Goal: Task Accomplishment & Management: Manage account settings

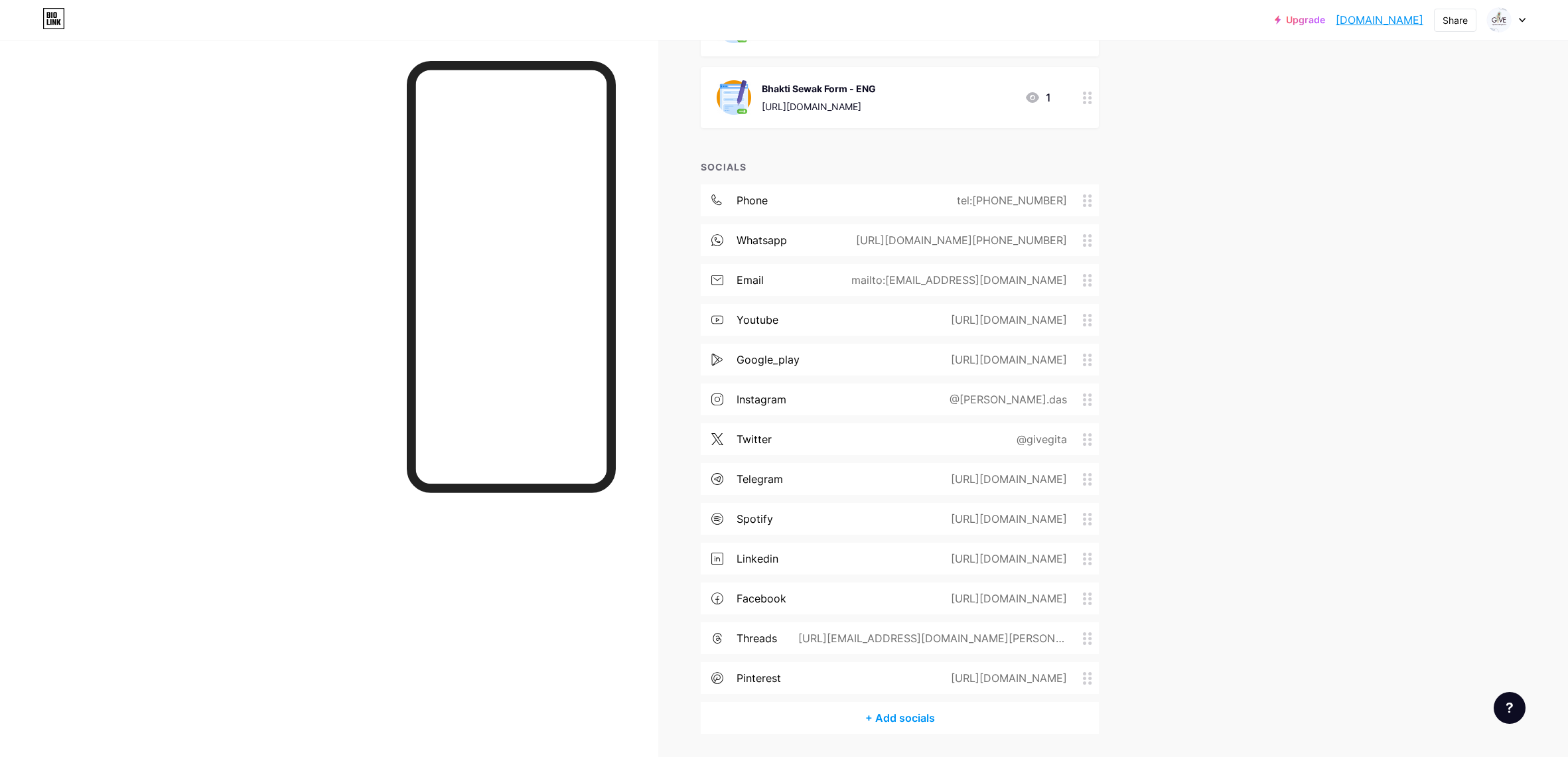
scroll to position [1686, 0]
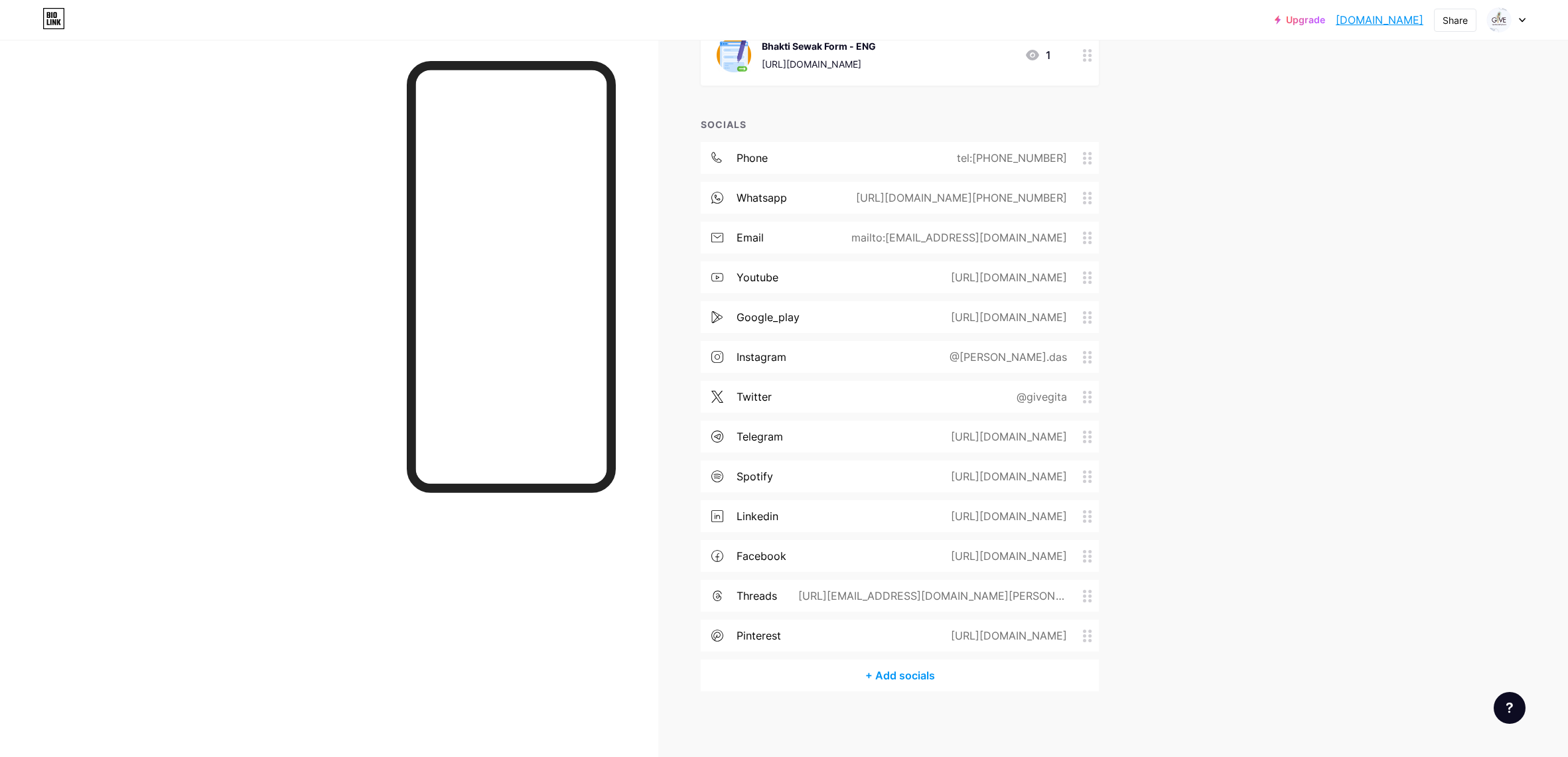
click at [794, 354] on div "instagram @[PERSON_NAME].das" at bounding box center [900, 357] width 398 height 32
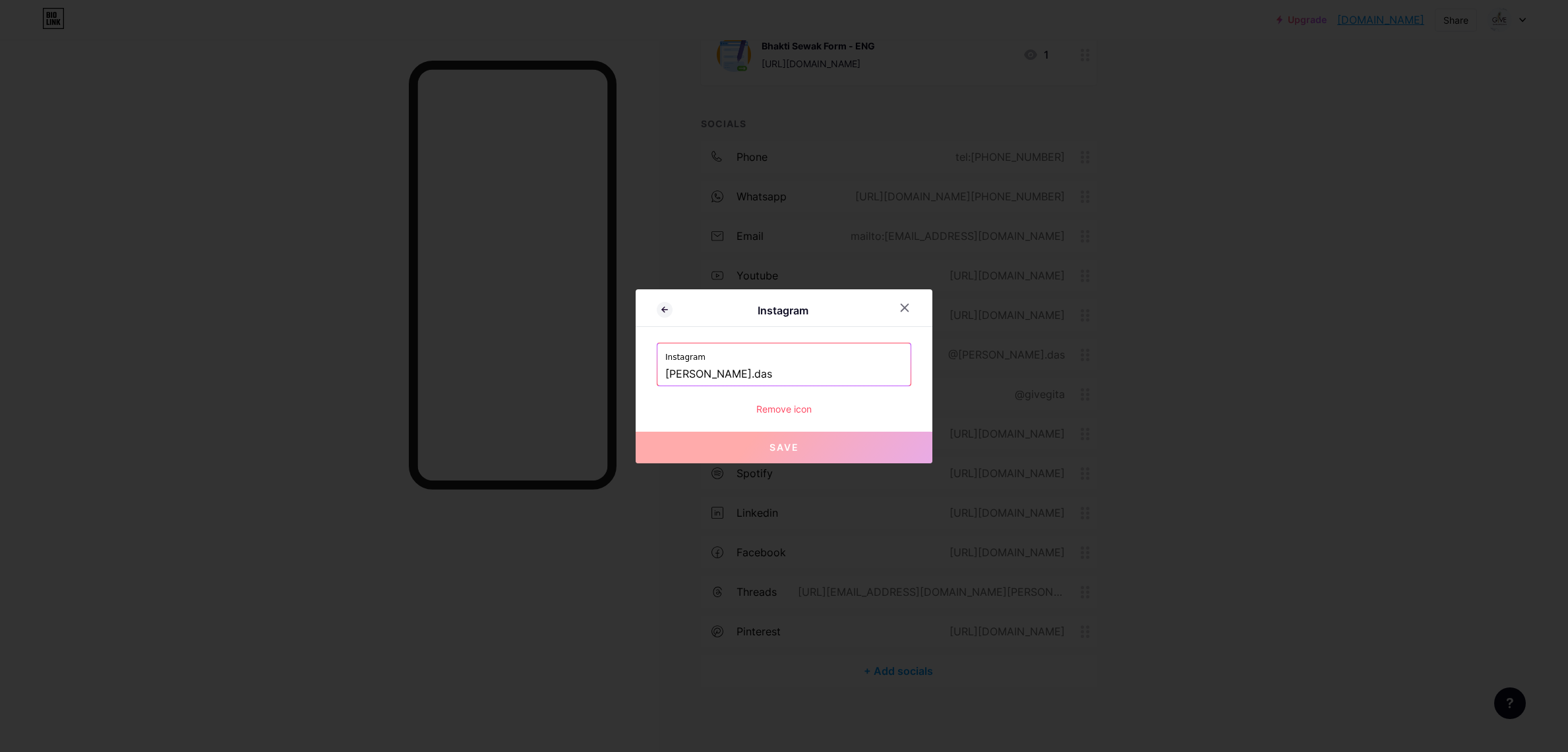
drag, startPoint x: 784, startPoint y: 372, endPoint x: 519, endPoint y: 373, distance: 265.0
click at [519, 373] on div "Instagram Instagram [PERSON_NAME].das Remove icon Save" at bounding box center [784, 376] width 1568 height 752
click at [905, 310] on icon at bounding box center [905, 308] width 11 height 11
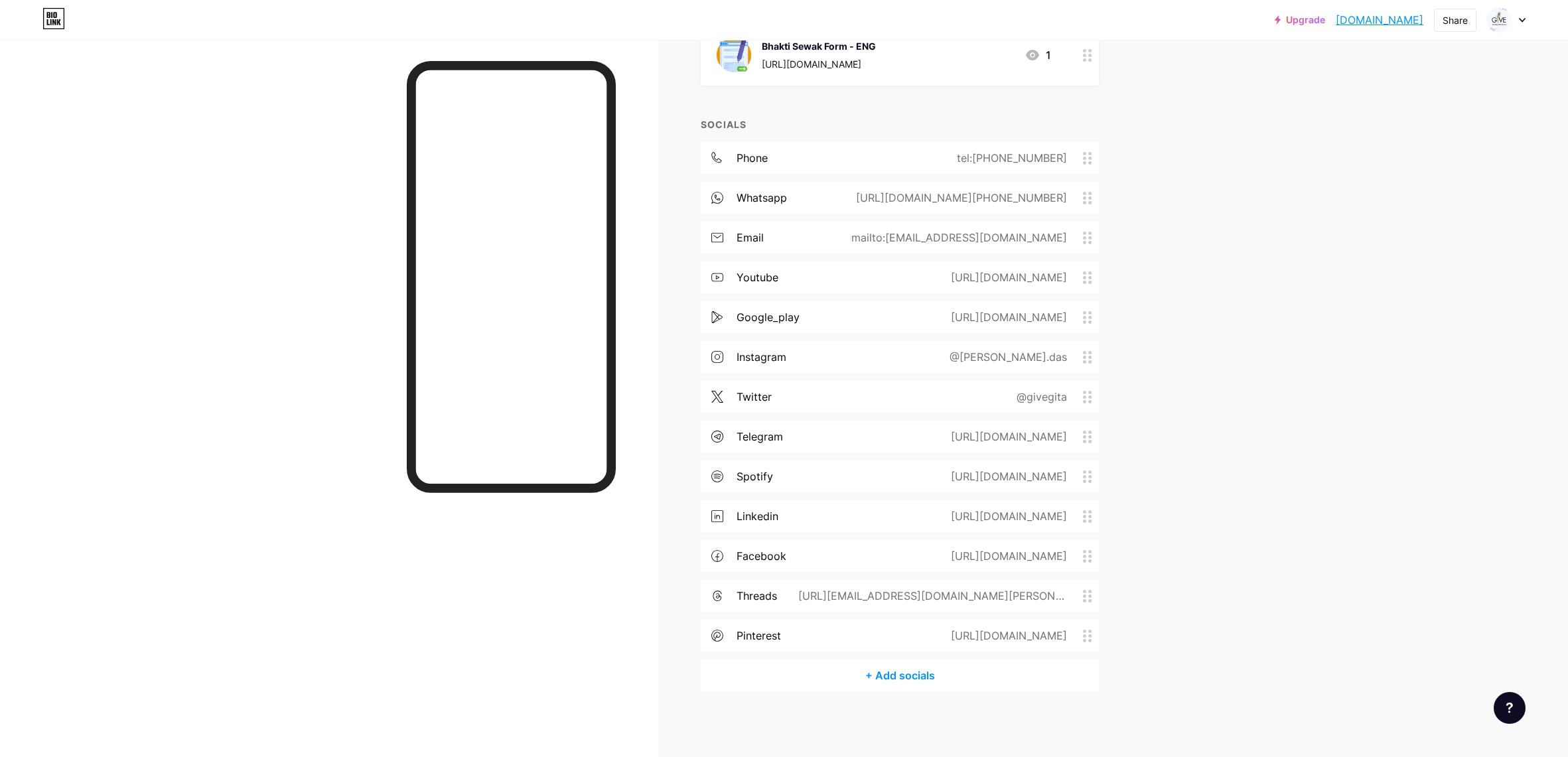
click at [1408, 26] on link "[DOMAIN_NAME]" at bounding box center [1380, 19] width 88 height 16
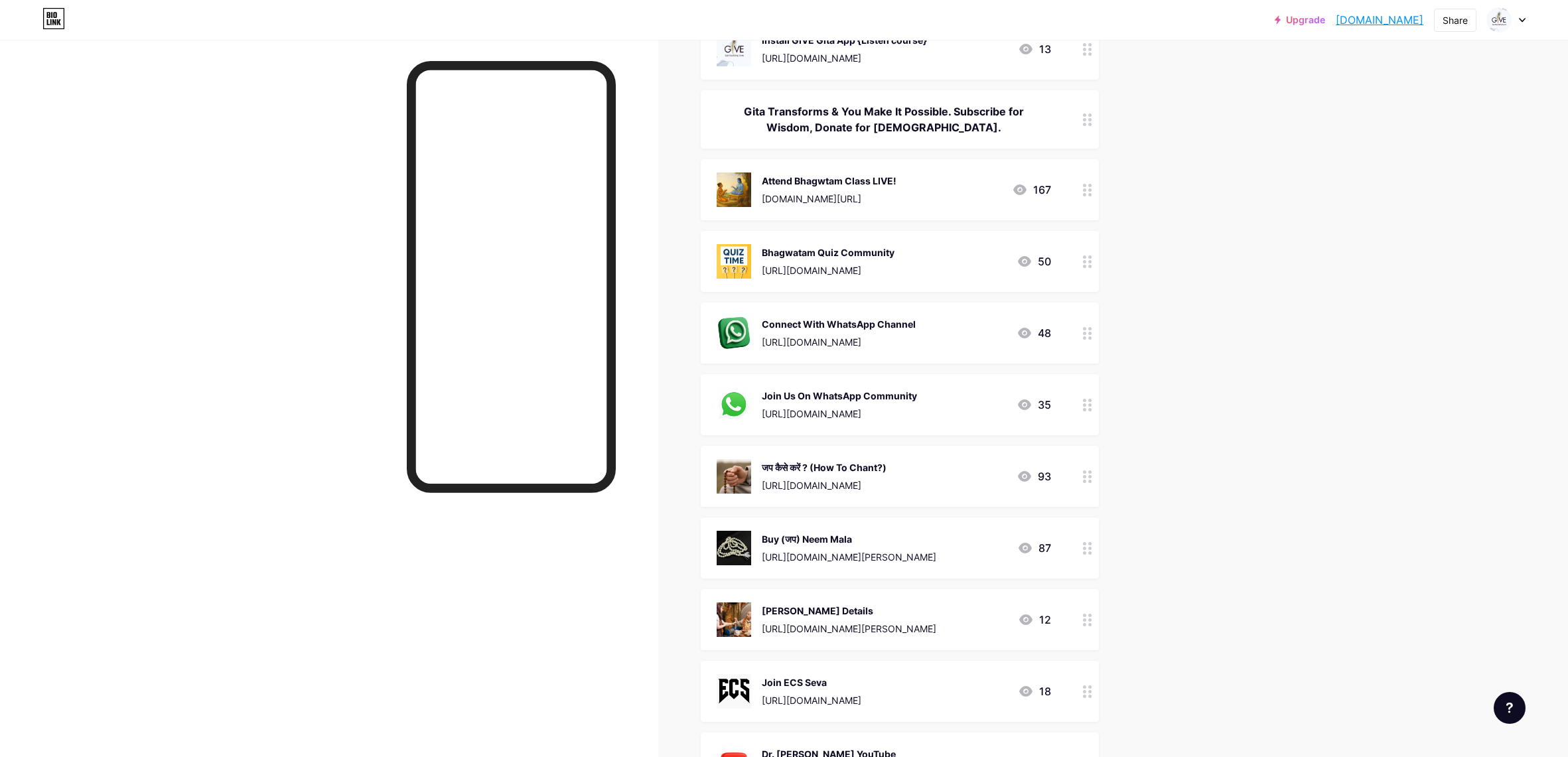
scroll to position [0, 0]
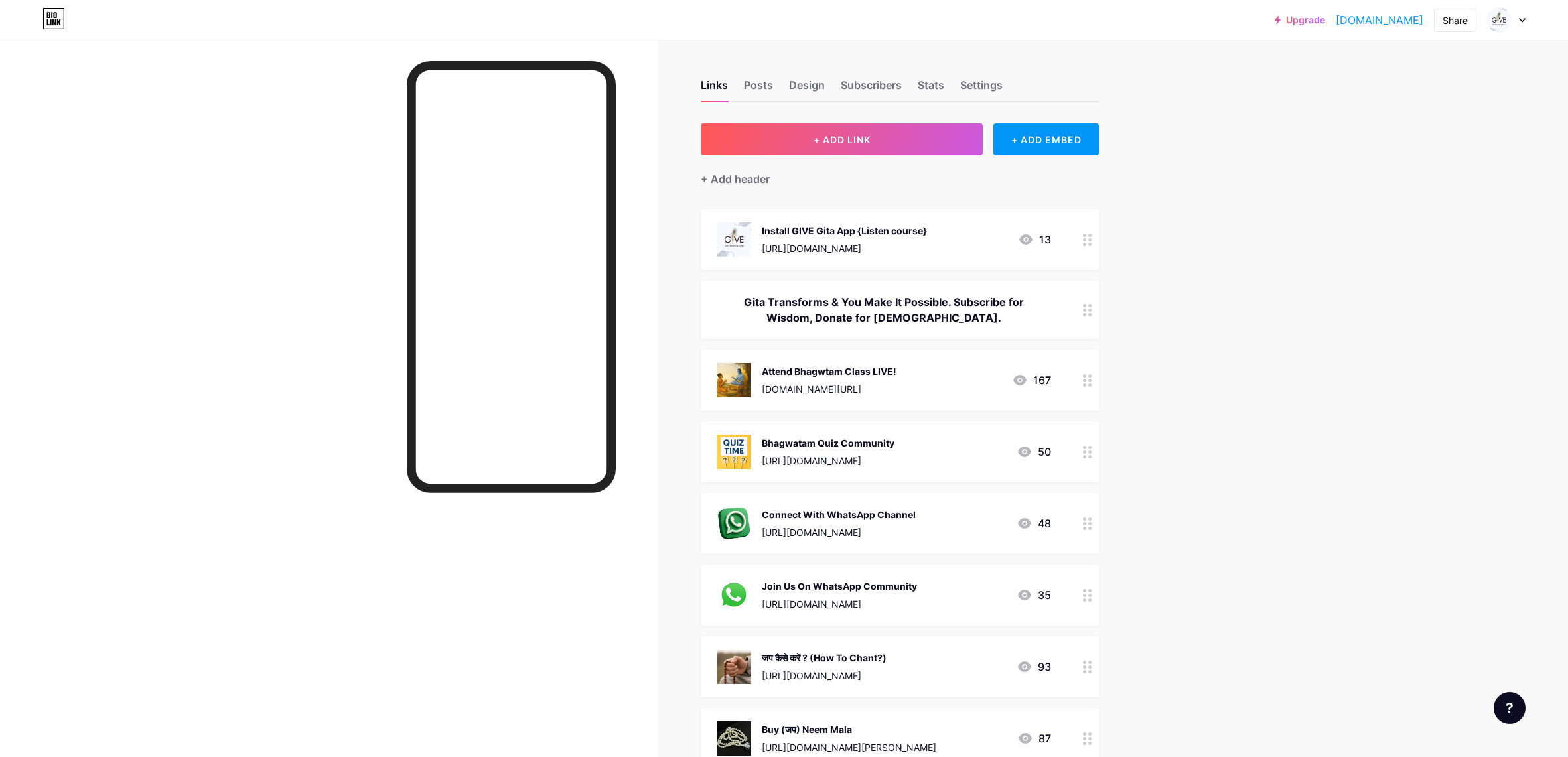
click at [1521, 20] on icon at bounding box center [1522, 20] width 5 height 3
click at [1325, 18] on link "Upgrade" at bounding box center [1300, 20] width 51 height 11
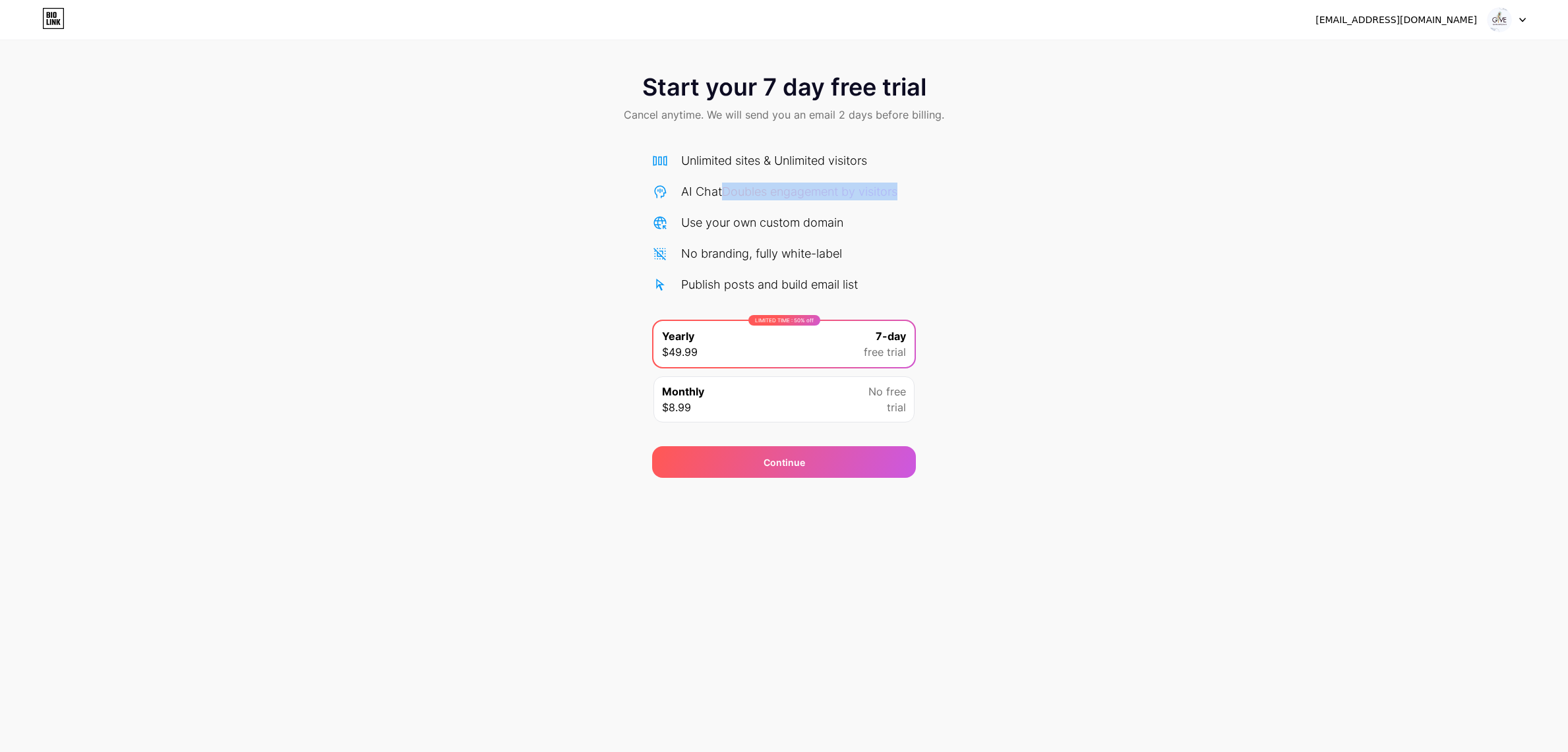
drag, startPoint x: 726, startPoint y: 191, endPoint x: 956, endPoint y: 190, distance: 230.0
click at [956, 190] on div "Start your 7 day free trial Cancel anytime. We will send you an email 2 days be…" at bounding box center [784, 269] width 1568 height 417
click at [972, 194] on div "Start your 7 day free trial Cancel anytime. We will send you an email 2 days be…" at bounding box center [784, 269] width 1568 height 417
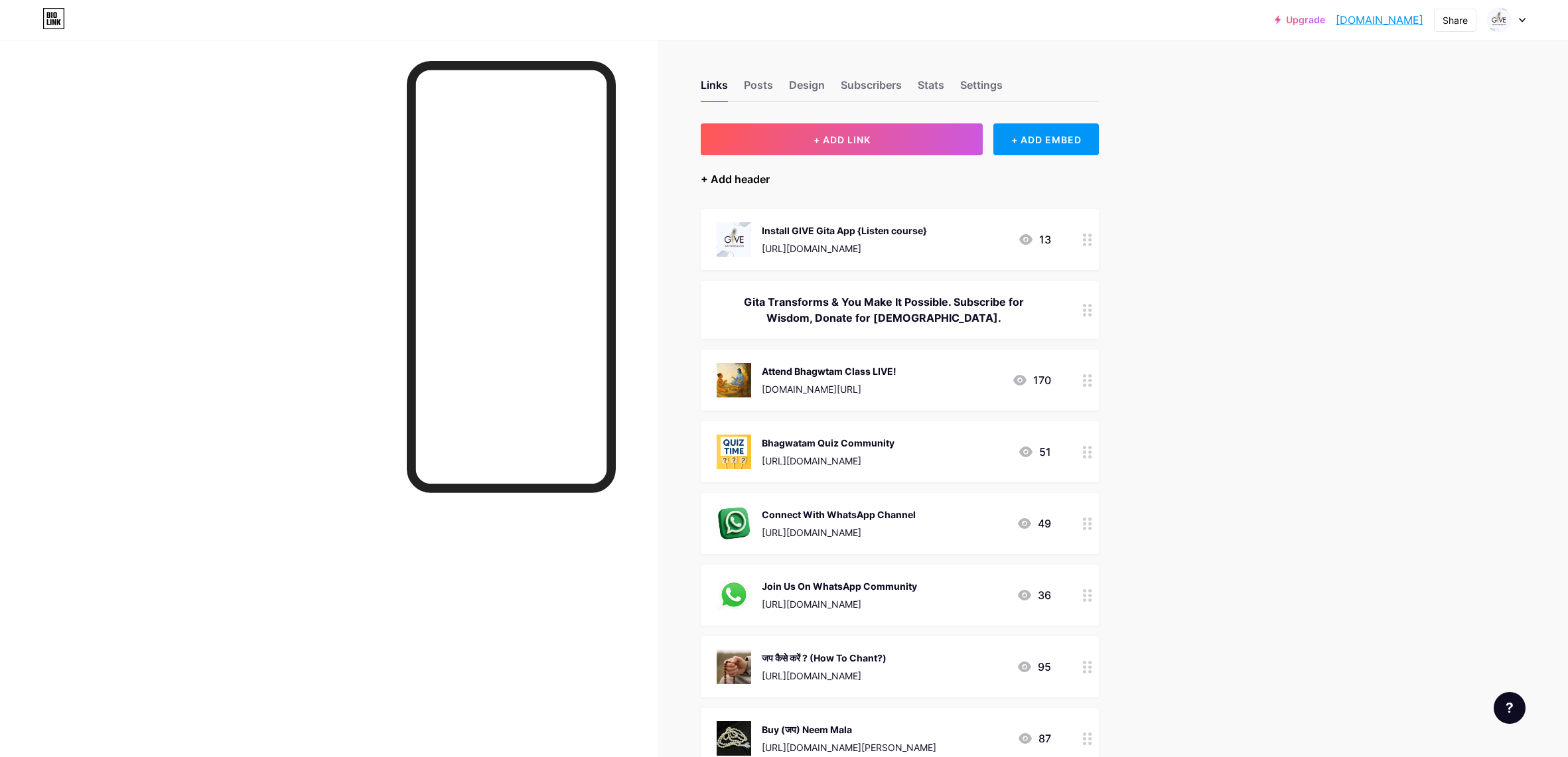
click at [731, 181] on div "+ Add header" at bounding box center [735, 178] width 69 height 16
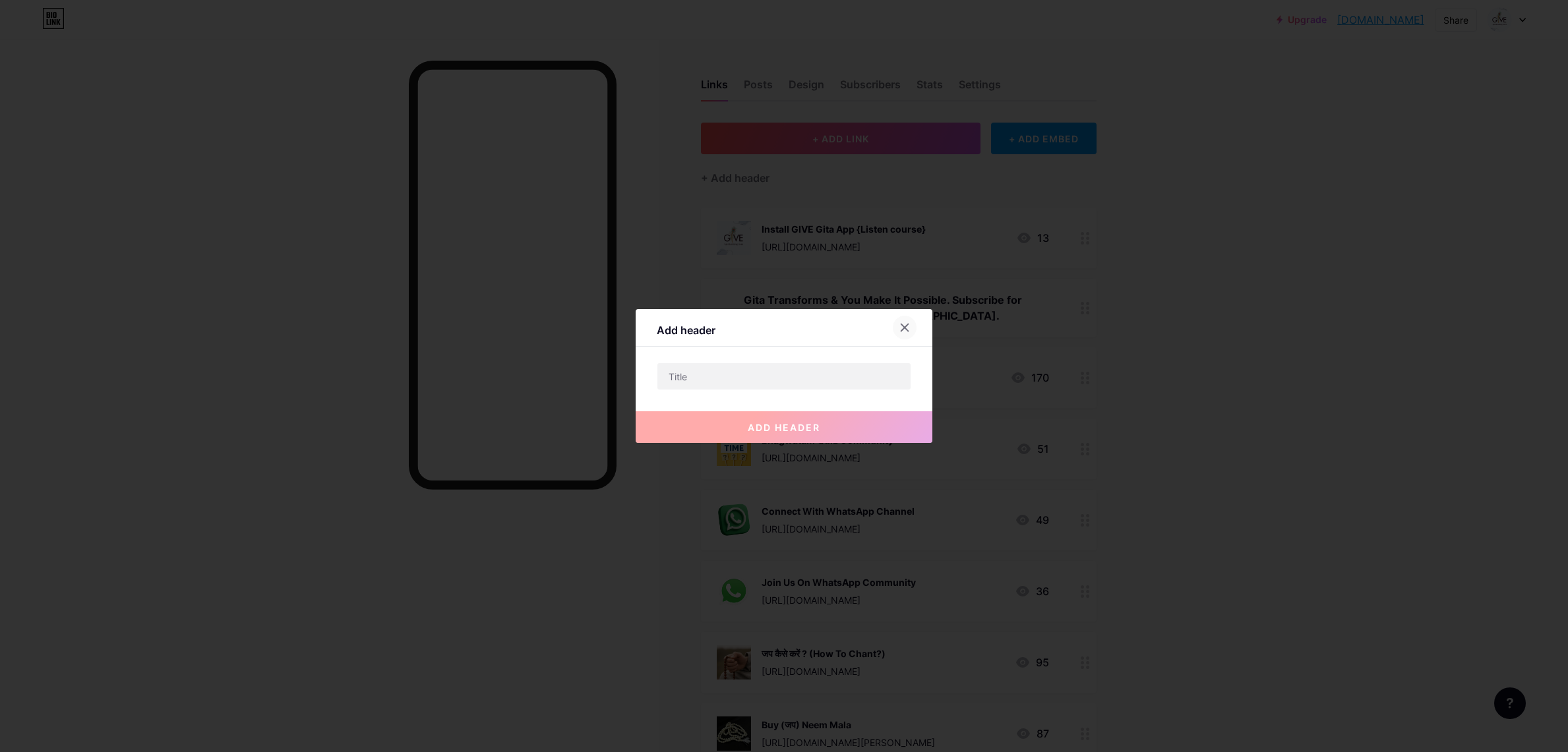
click at [907, 325] on icon at bounding box center [905, 327] width 7 height 7
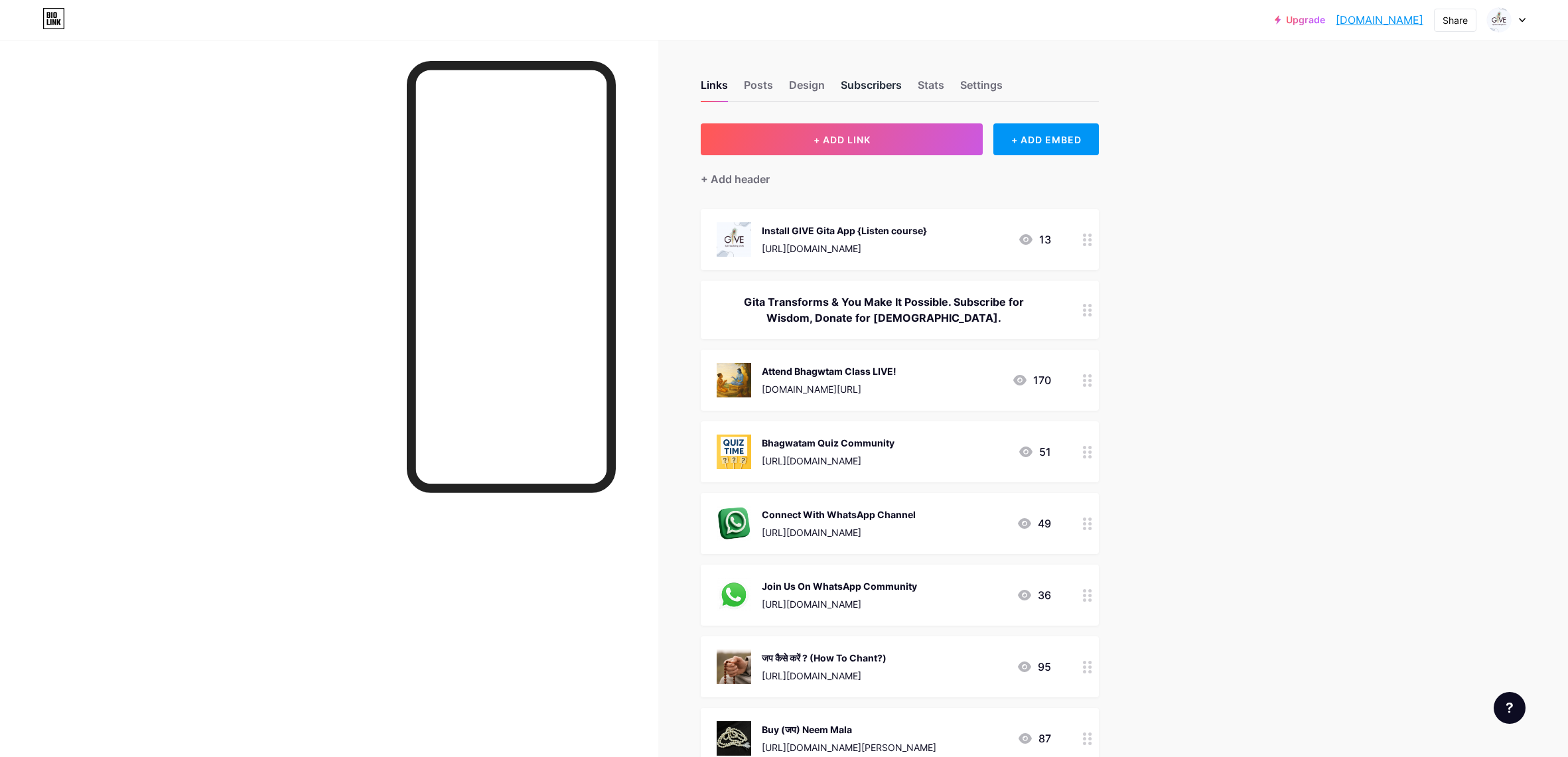
click at [857, 86] on div "Subscribers" at bounding box center [871, 89] width 61 height 24
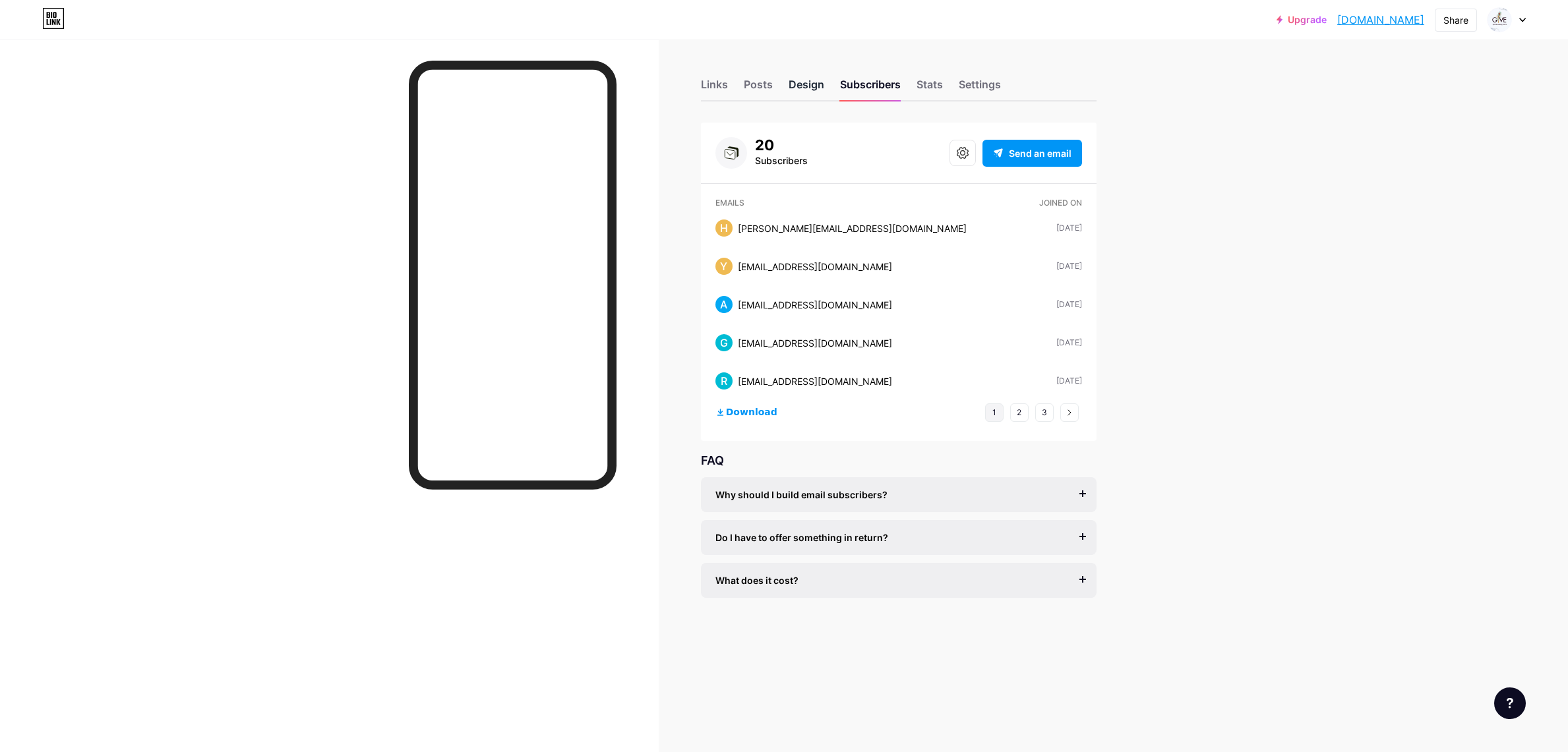
click at [797, 88] on div "Design" at bounding box center [806, 88] width 35 height 24
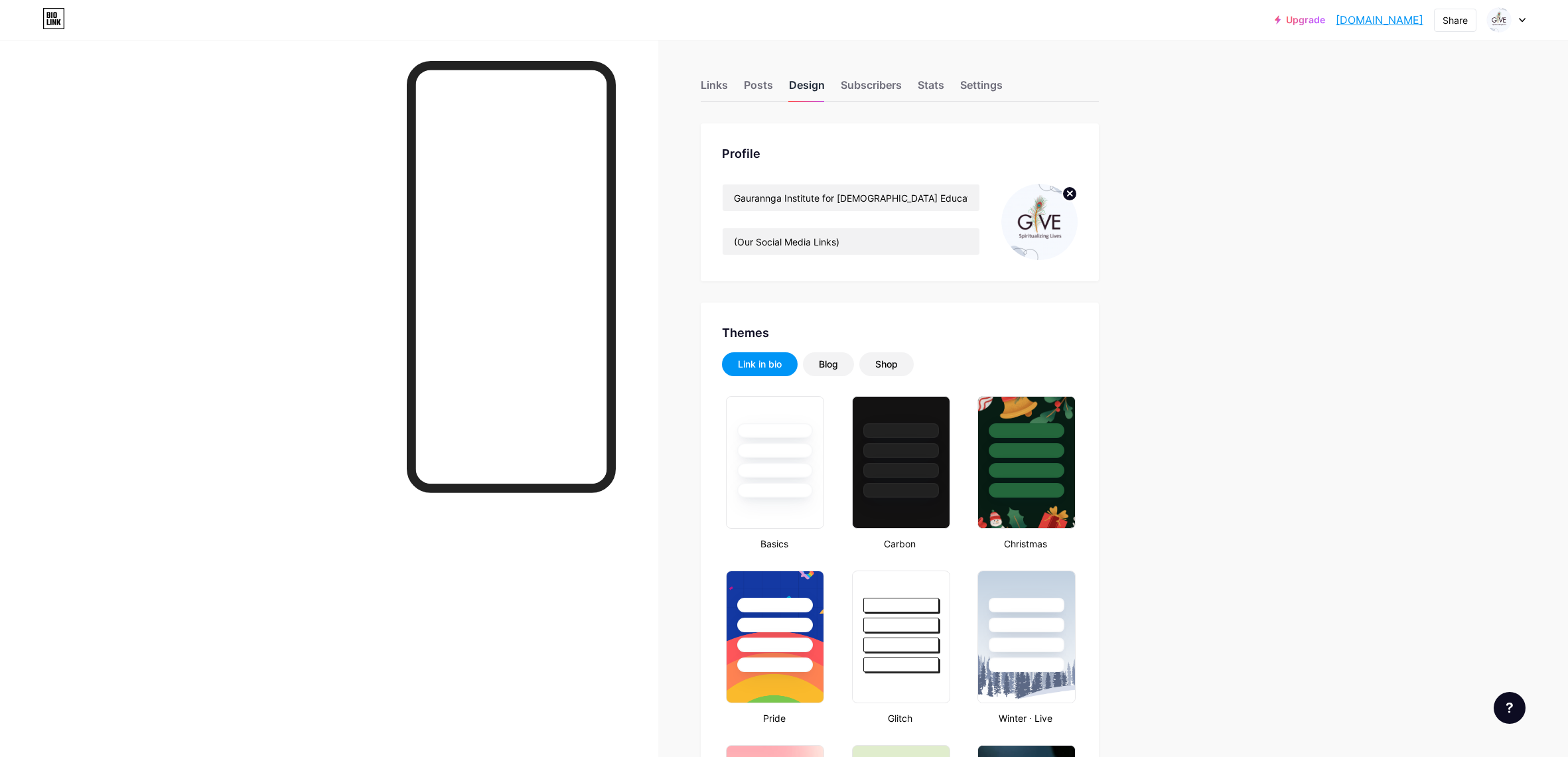
type input "#36392d"
type input "#ffffff"
click at [769, 87] on div "Posts" at bounding box center [758, 89] width 29 height 24
